Goal: Task Accomplishment & Management: Use online tool/utility

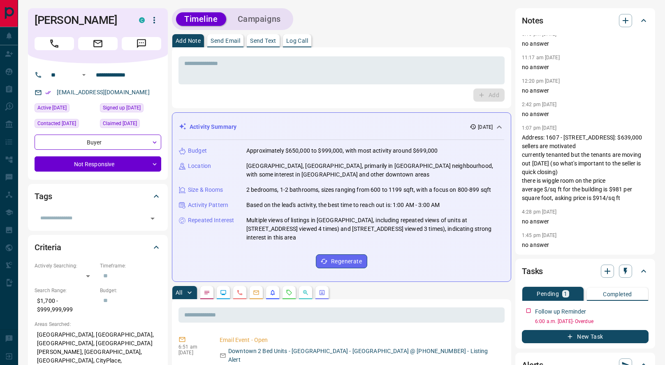
click at [255, 296] on button "button" at bounding box center [256, 292] width 13 height 13
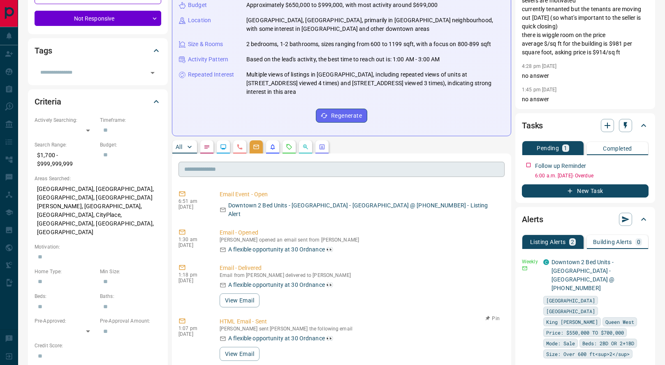
scroll to position [148, 0]
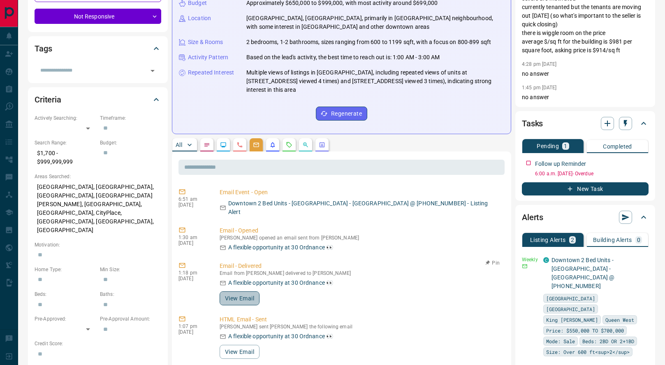
click at [241, 292] on button "View Email" at bounding box center [240, 298] width 40 height 14
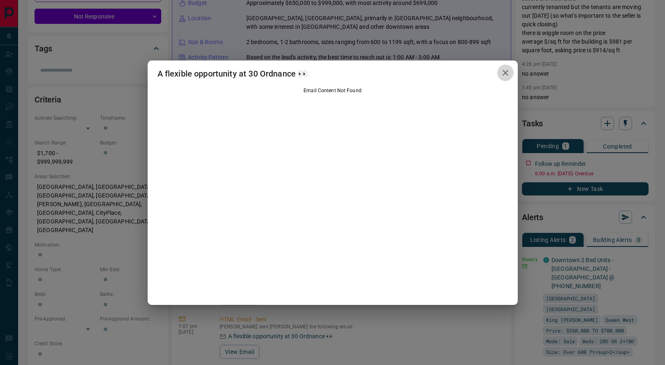
click at [504, 73] on icon "button" at bounding box center [506, 73] width 10 height 10
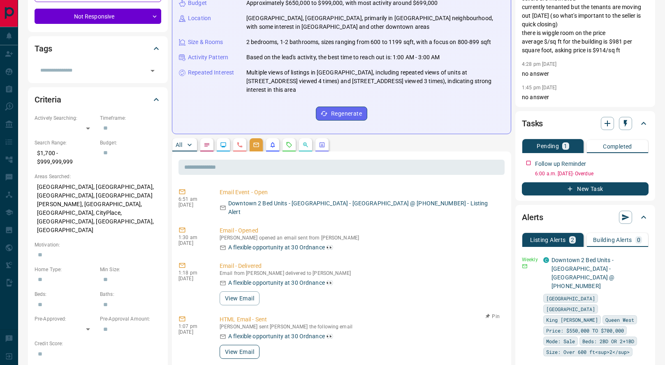
click at [242, 345] on button "View Email" at bounding box center [240, 352] width 40 height 14
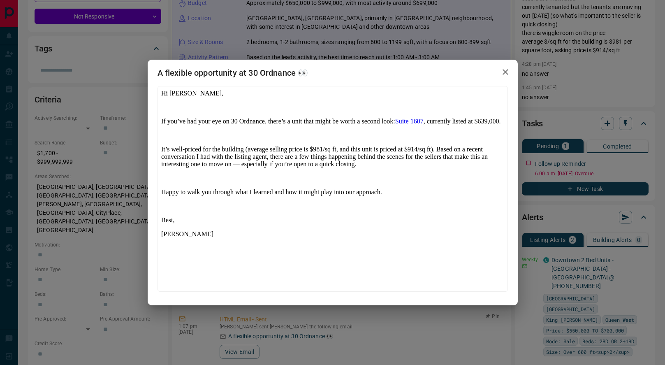
scroll to position [0, 0]
click at [508, 72] on icon "button" at bounding box center [506, 72] width 10 height 10
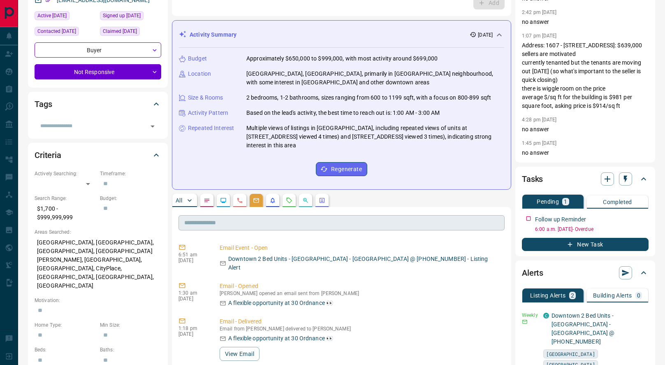
scroll to position [94, 0]
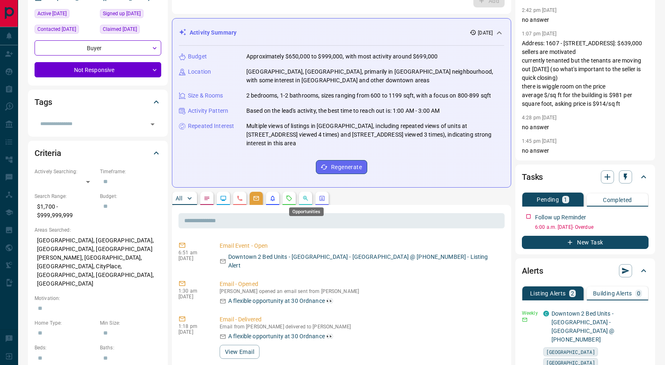
click at [308, 196] on icon "Opportunities" at bounding box center [305, 198] width 7 height 7
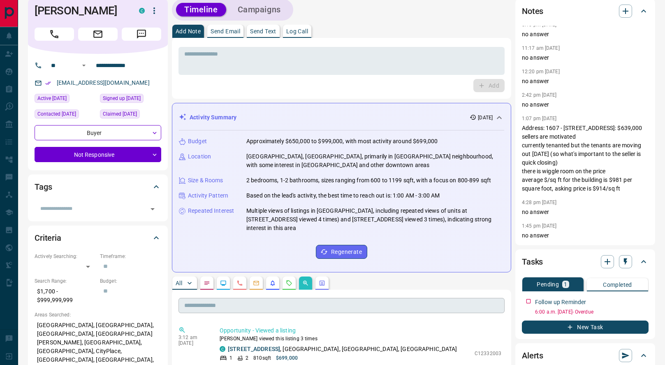
scroll to position [15, 0]
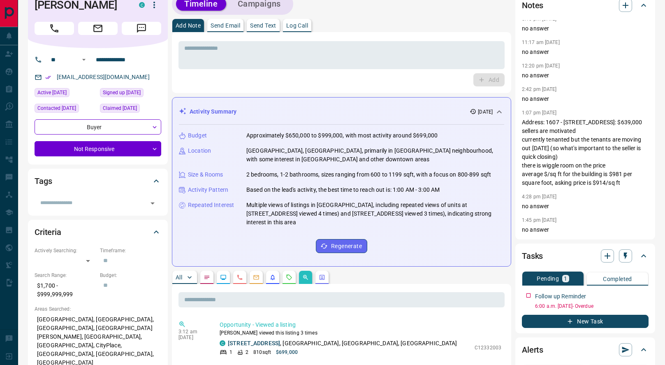
click at [179, 279] on p "All" at bounding box center [179, 277] width 7 height 6
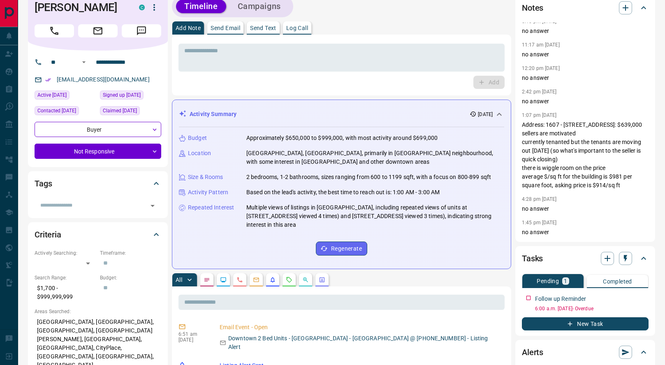
scroll to position [0, 0]
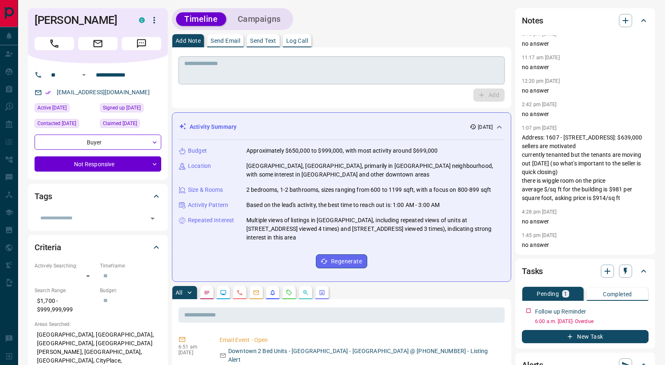
click at [216, 74] on textarea at bounding box center [341, 70] width 315 height 21
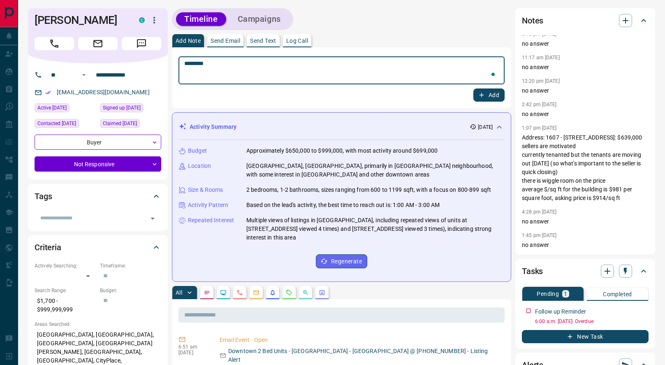
type textarea "*********"
click at [494, 101] on button "Add" at bounding box center [488, 94] width 31 height 13
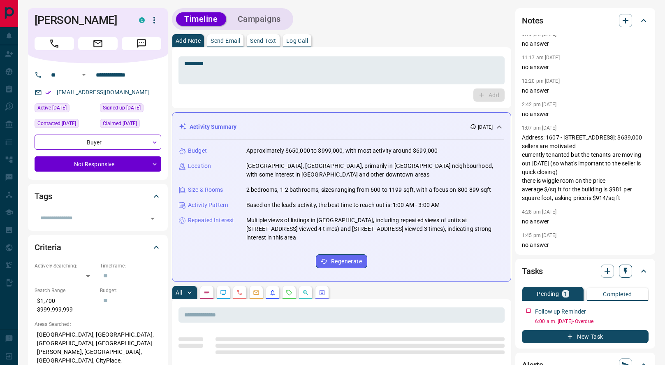
click at [626, 271] on icon "button" at bounding box center [625, 271] width 3 height 7
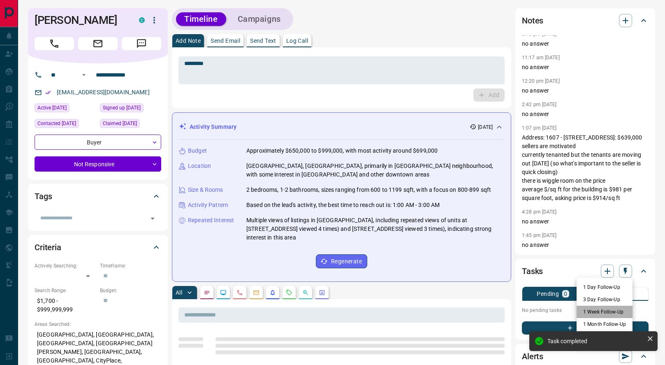
click at [590, 313] on li "1 Week Follow-Up" at bounding box center [605, 312] width 56 height 12
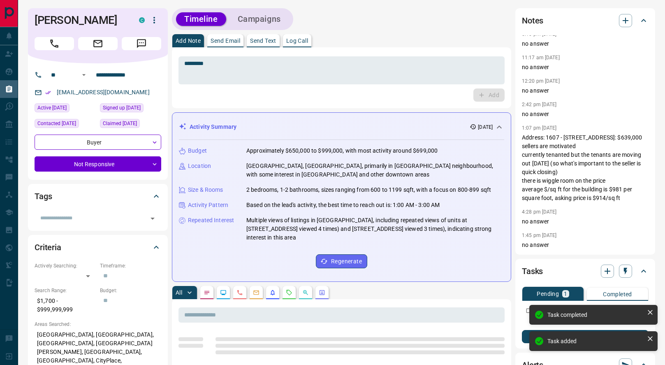
click at [18, 87] on p "Tasks" at bounding box center [25, 89] width 15 height 7
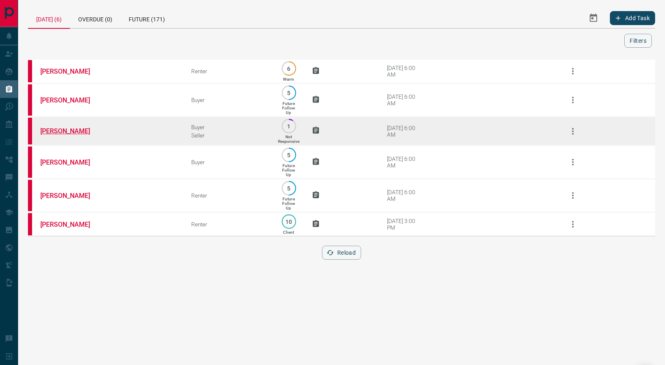
click at [62, 135] on link "[PERSON_NAME]" at bounding box center [71, 131] width 62 height 8
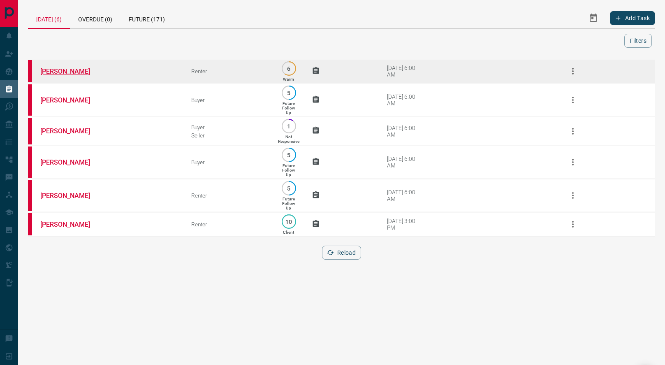
click at [49, 72] on link "[PERSON_NAME]" at bounding box center [71, 71] width 62 height 8
